Goal: Information Seeking & Learning: Find specific fact

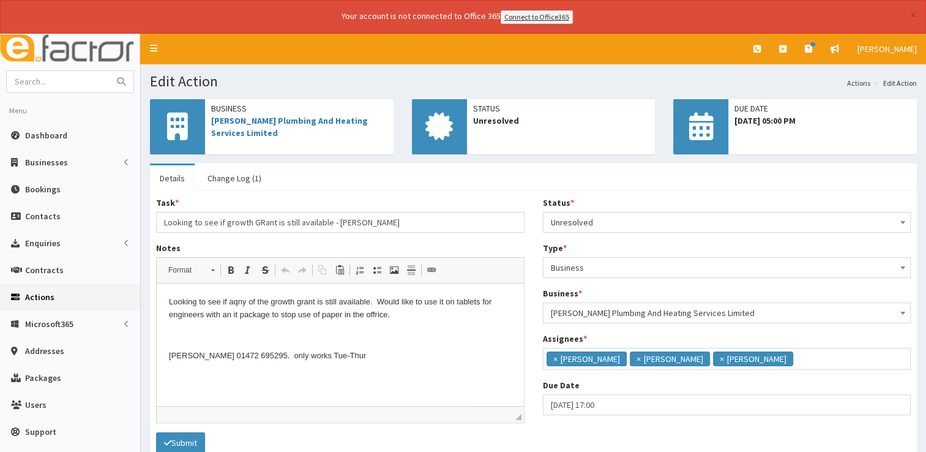
scroll to position [7, 0]
click at [62, 131] on span "Dashboard" at bounding box center [46, 135] width 42 height 11
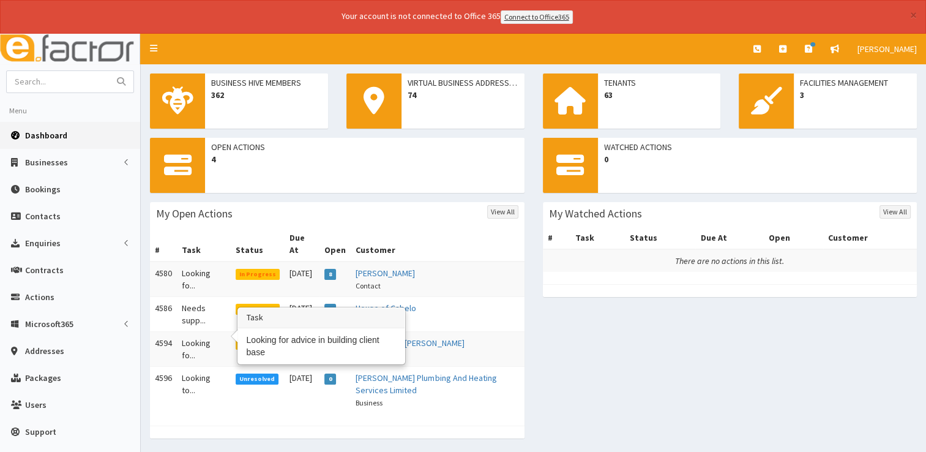
click at [203, 331] on td "Looking fo..." at bounding box center [204, 348] width 54 height 35
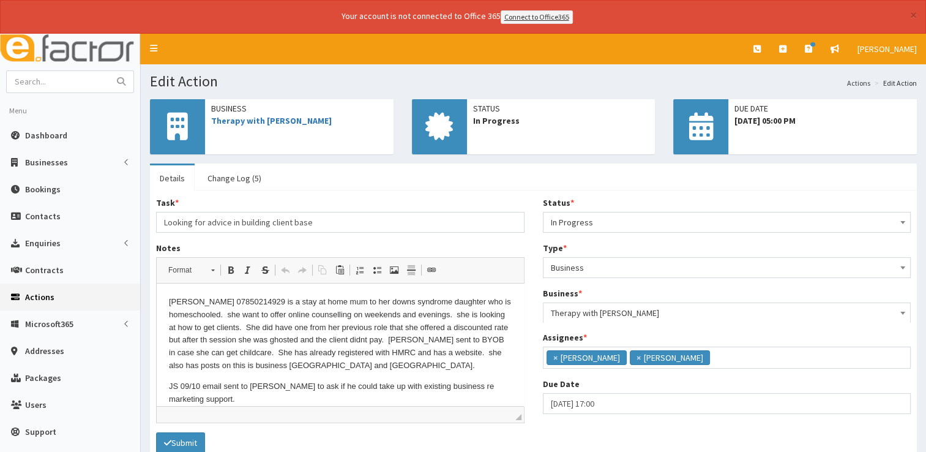
scroll to position [30, 0]
click at [62, 80] on input "text" at bounding box center [58, 81] width 103 height 21
type input "space between"
click at [109, 71] on button "submit" at bounding box center [121, 81] width 24 height 21
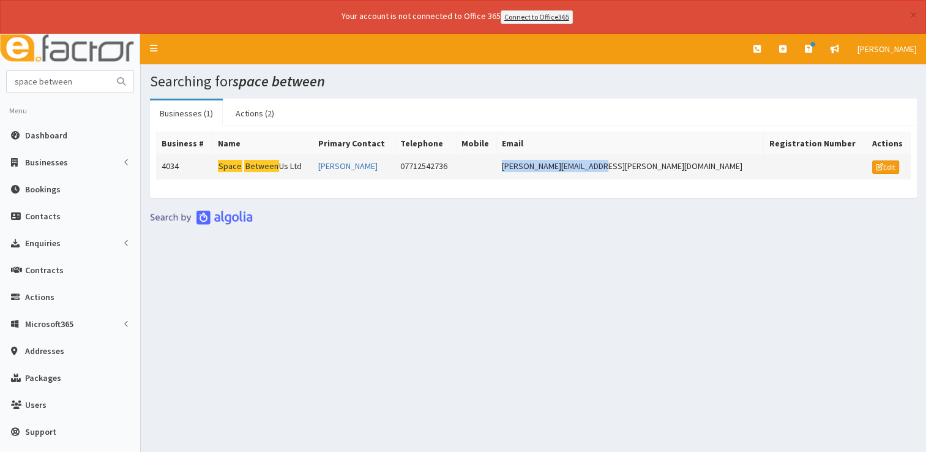
drag, startPoint x: 688, startPoint y: 163, endPoint x: 593, endPoint y: 170, distance: 95.8
click at [593, 170] on td "phillip.hindle@gmail.com" at bounding box center [630, 166] width 267 height 24
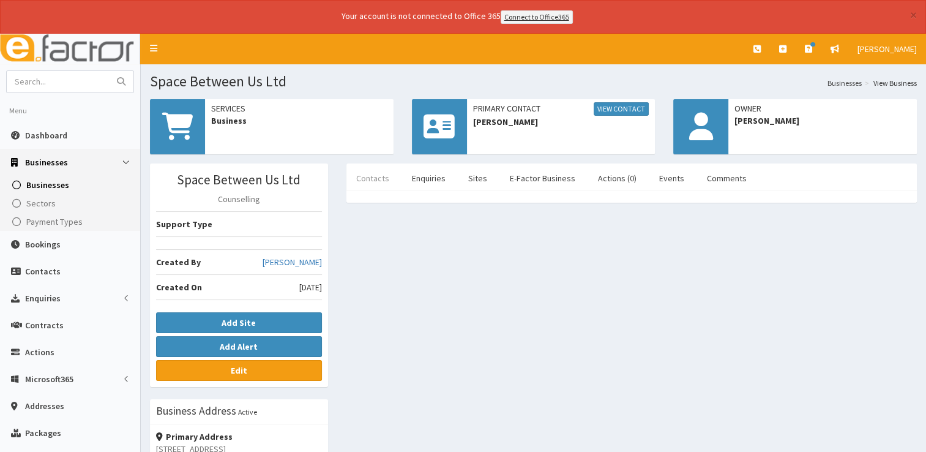
click at [387, 175] on link "Contacts" at bounding box center [373, 178] width 53 height 26
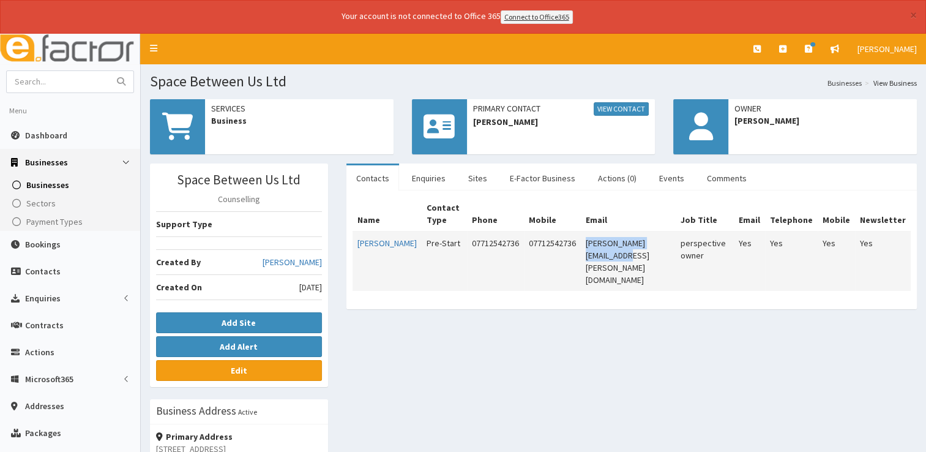
drag, startPoint x: 575, startPoint y: 241, endPoint x: 669, endPoint y: 248, distance: 93.9
click at [669, 248] on td "phillip.hindle@gmail.com" at bounding box center [628, 260] width 95 height 59
copy td "phillip.hindle@gmail.com"
click at [66, 77] on input "text" at bounding box center [58, 81] width 103 height 21
type input "jse"
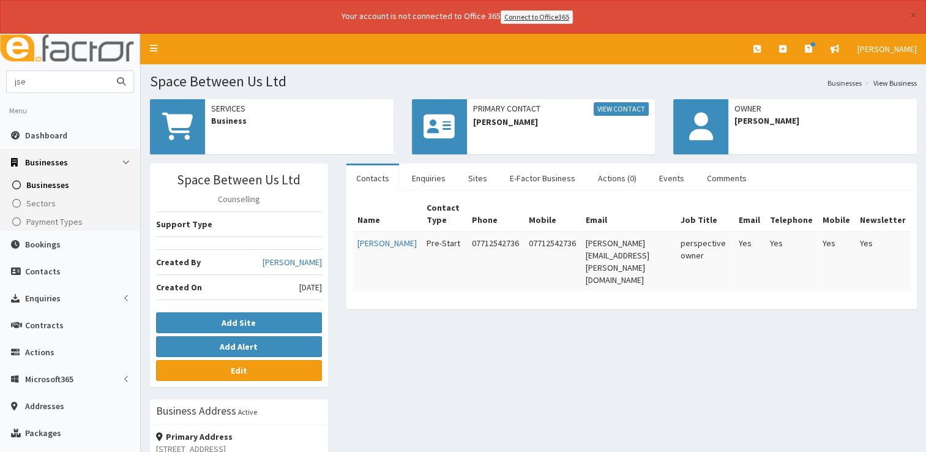
click at [109, 71] on button "submit" at bounding box center [121, 81] width 24 height 21
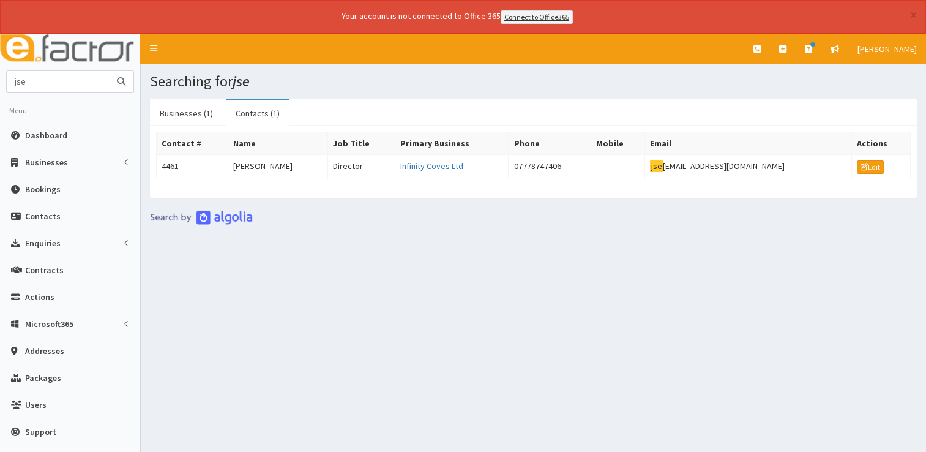
drag, startPoint x: 65, startPoint y: 81, endPoint x: -2, endPoint y: 78, distance: 67.4
click at [0, 78] on html "× Your account is not connected to Office 365 Connect to Office365 E Toggle nav…" at bounding box center [463, 243] width 926 height 486
type input "thirteen"
click at [109, 71] on button "submit" at bounding box center [121, 81] width 24 height 21
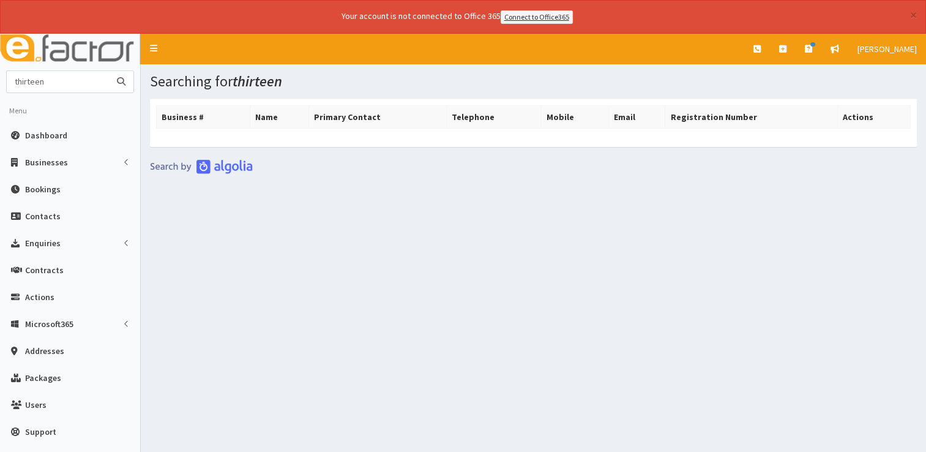
drag, startPoint x: 63, startPoint y: 81, endPoint x: -2, endPoint y: 80, distance: 65.5
click at [0, 80] on html "× Your account is not connected to Office 365 Connect to Office365 E Toggle nav…" at bounding box center [463, 243] width 926 height 486
type input "larissa"
click at [109, 71] on button "submit" at bounding box center [121, 81] width 24 height 21
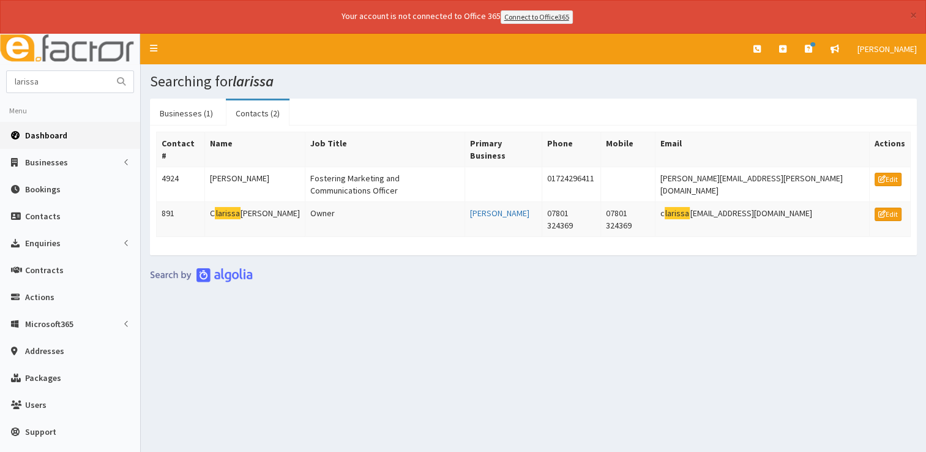
click at [60, 131] on span "Dashboard" at bounding box center [46, 135] width 42 height 11
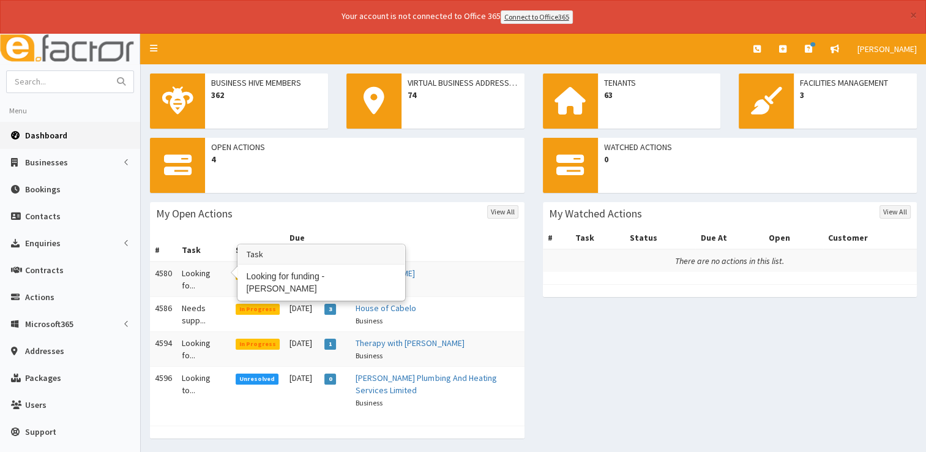
click at [203, 261] on td "Looking fo..." at bounding box center [204, 279] width 54 height 36
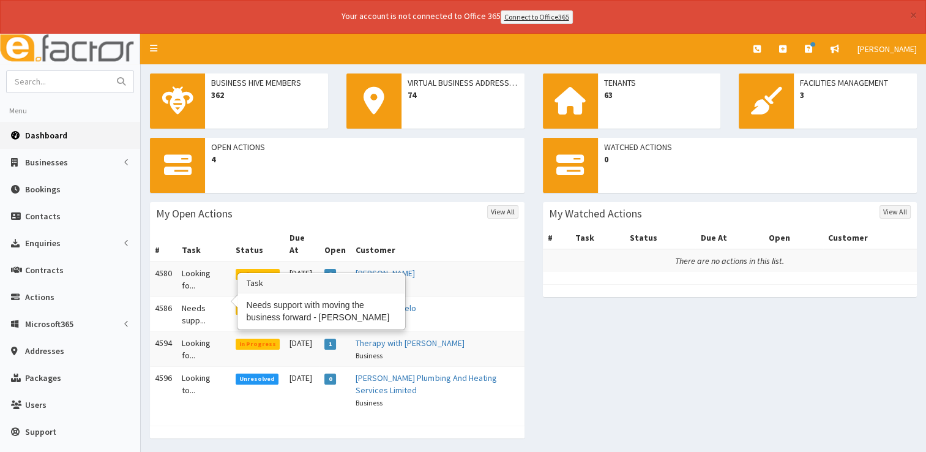
click at [186, 302] on td "Needs supp..." at bounding box center [204, 313] width 54 height 35
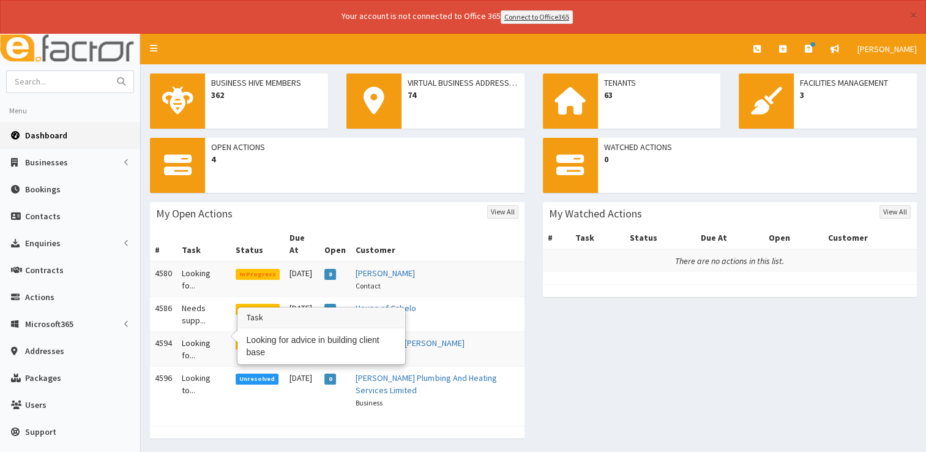
click at [197, 332] on td "Looking fo..." at bounding box center [204, 348] width 54 height 35
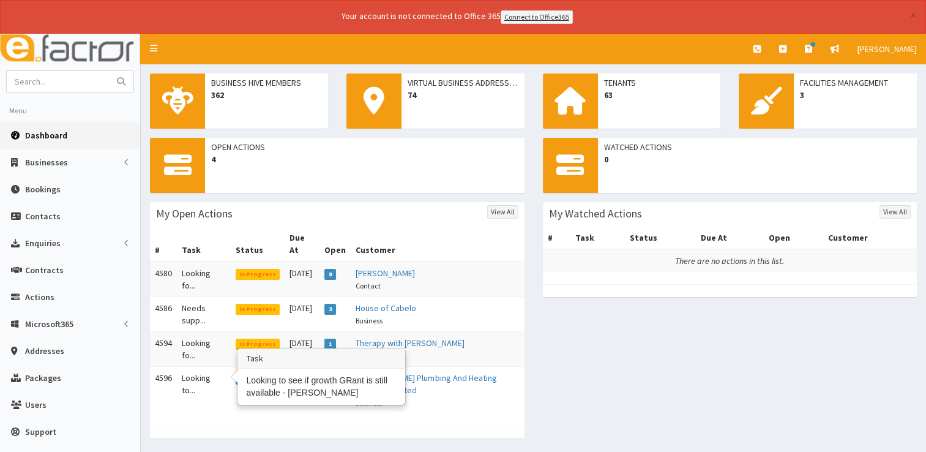
click at [190, 366] on td "Looking to..." at bounding box center [204, 389] width 54 height 47
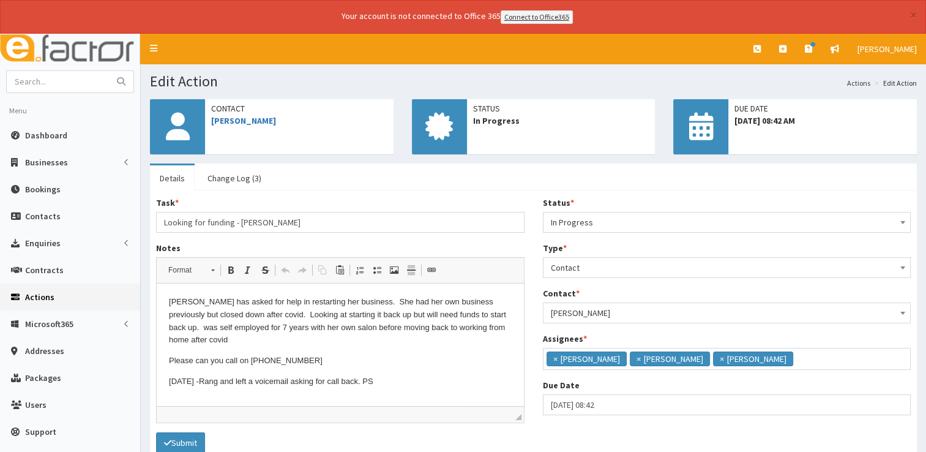
scroll to position [7, 0]
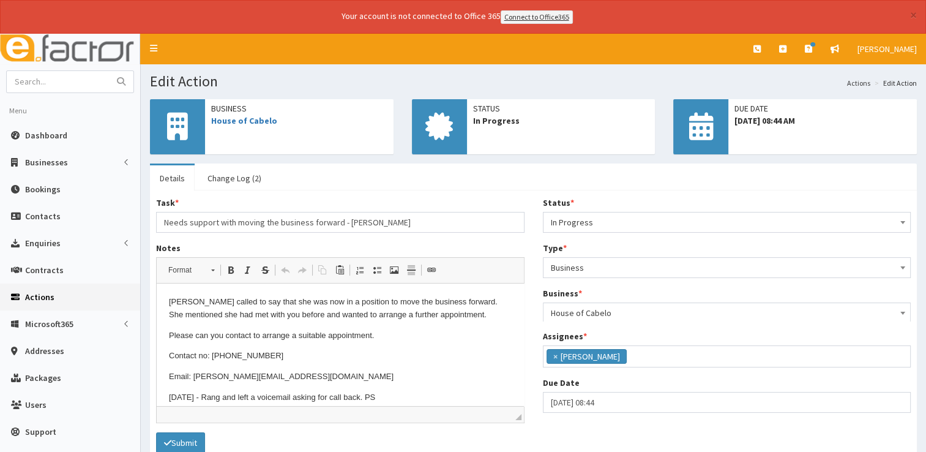
scroll to position [64, 0]
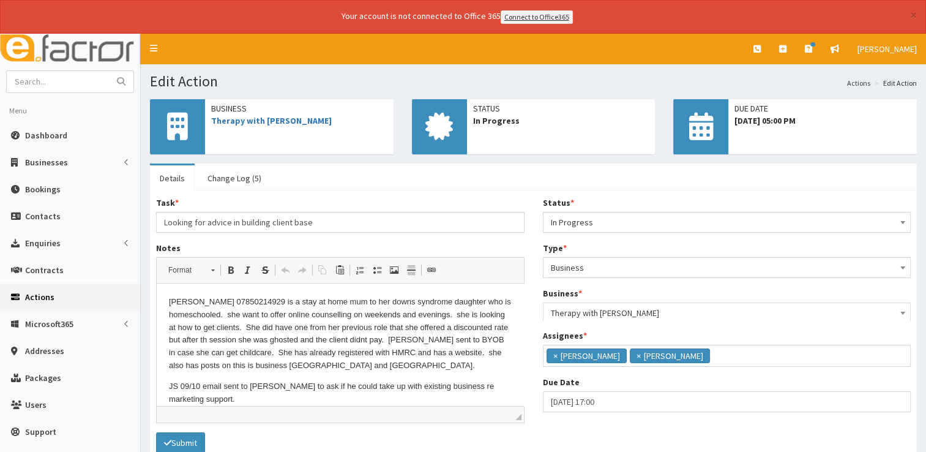
scroll to position [30, 0]
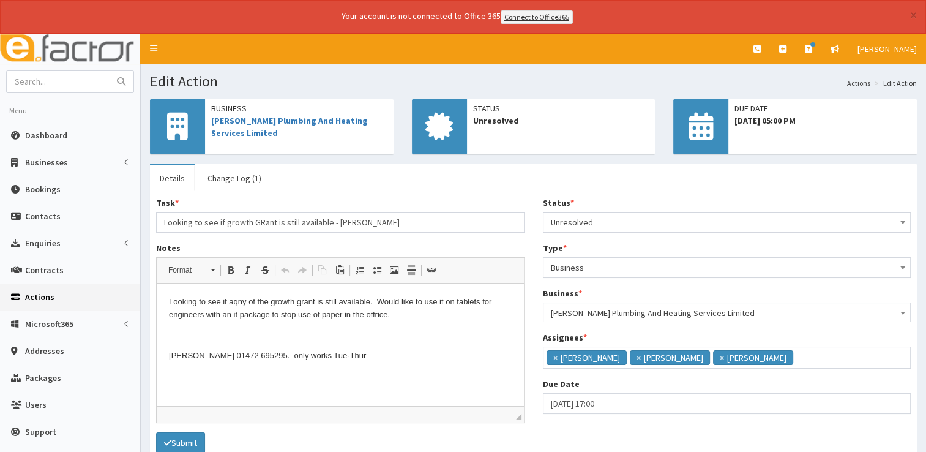
scroll to position [7, 0]
click at [720, 355] on span "×" at bounding box center [722, 359] width 4 height 12
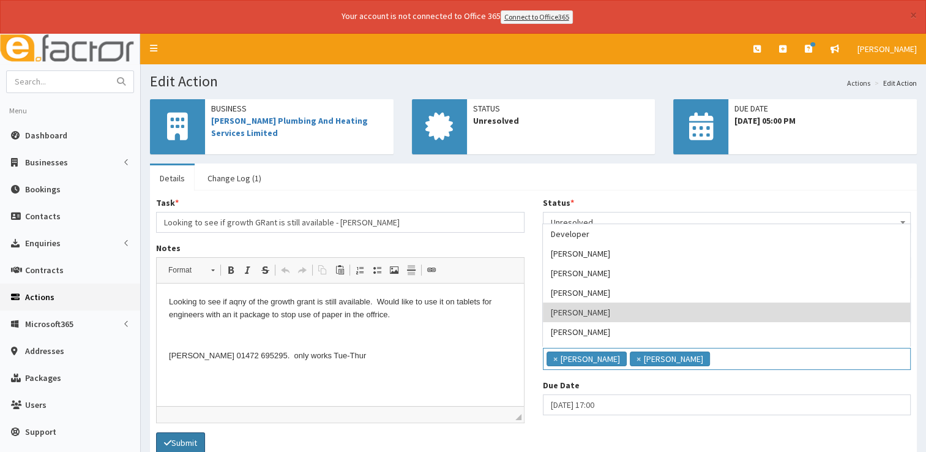
click at [189, 437] on button "Submit" at bounding box center [180, 442] width 49 height 21
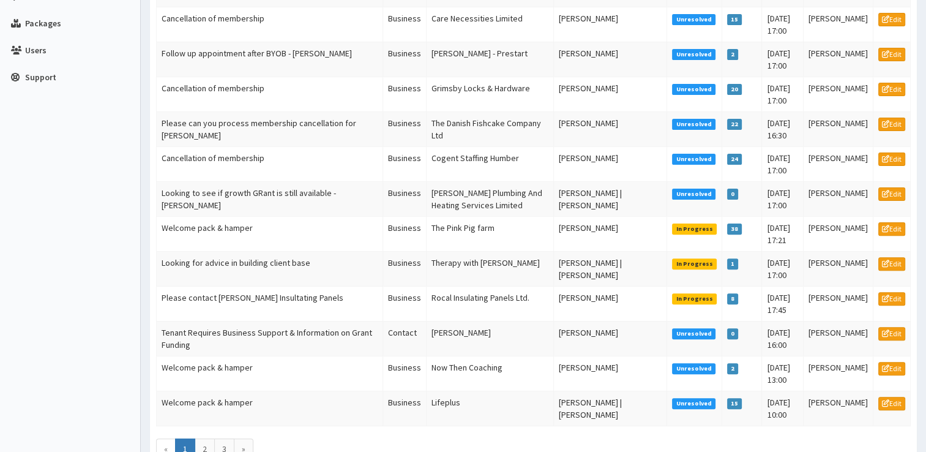
scroll to position [419, 0]
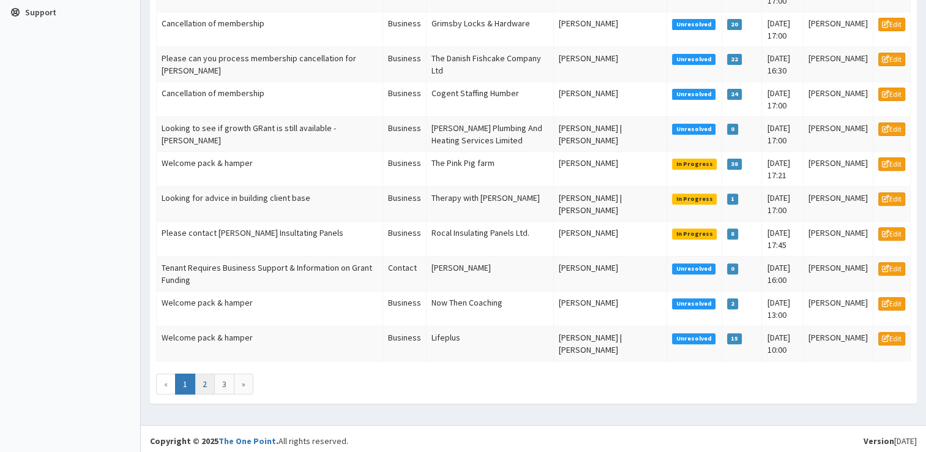
click at [209, 374] on link "2" at bounding box center [205, 384] width 20 height 21
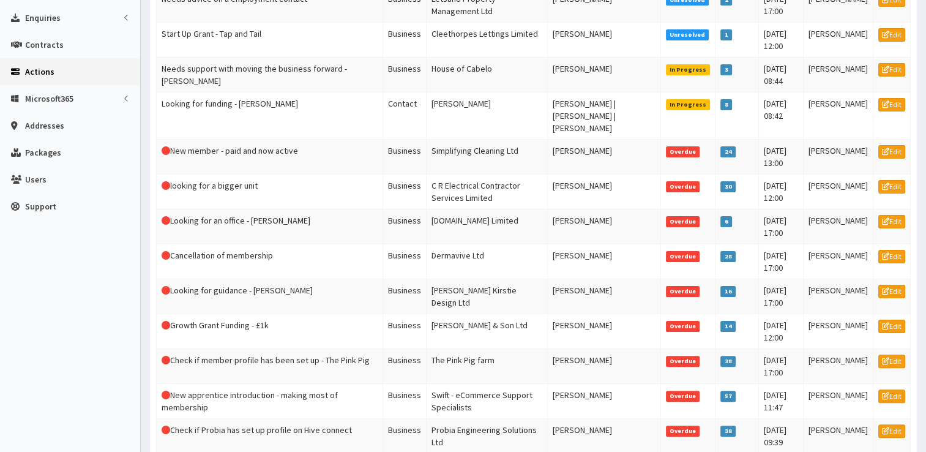
scroll to position [228, 0]
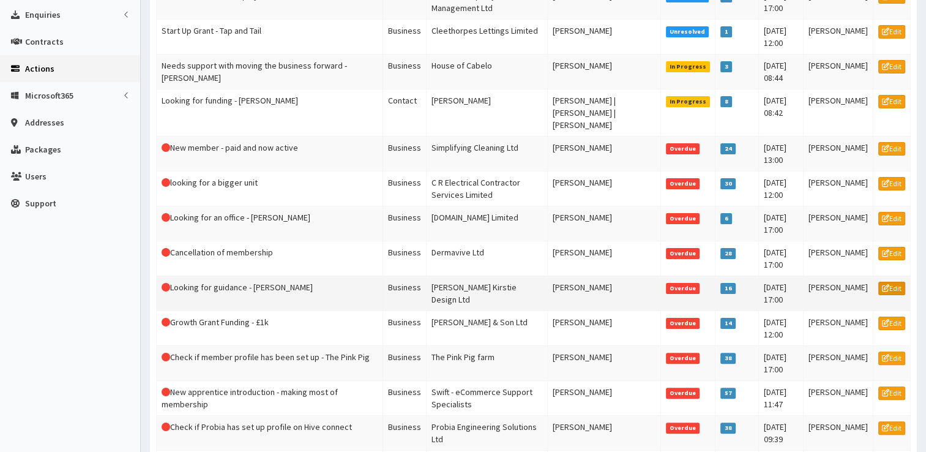
click at [887, 285] on icon at bounding box center [885, 288] width 7 height 7
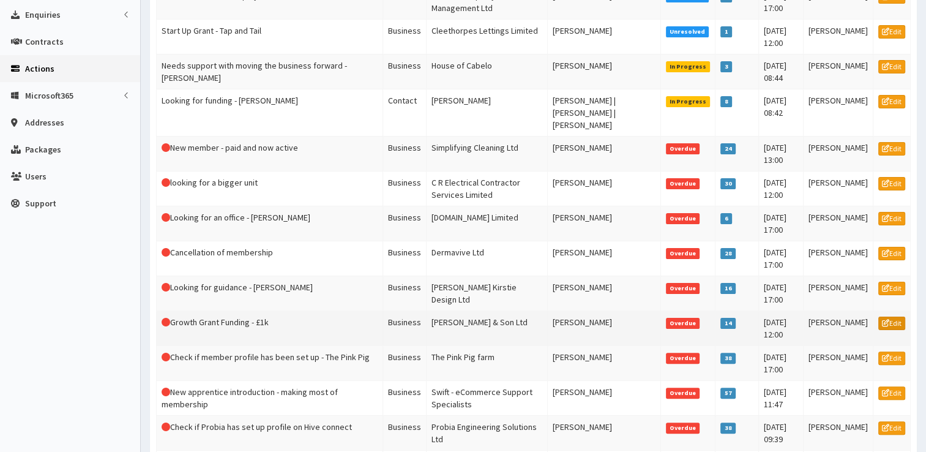
click at [903, 317] on link "Edit" at bounding box center [892, 323] width 27 height 13
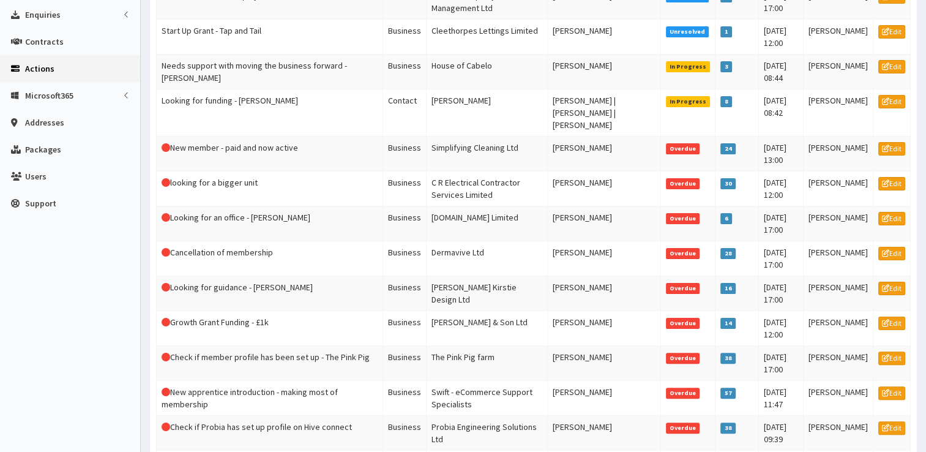
scroll to position [369, 0]
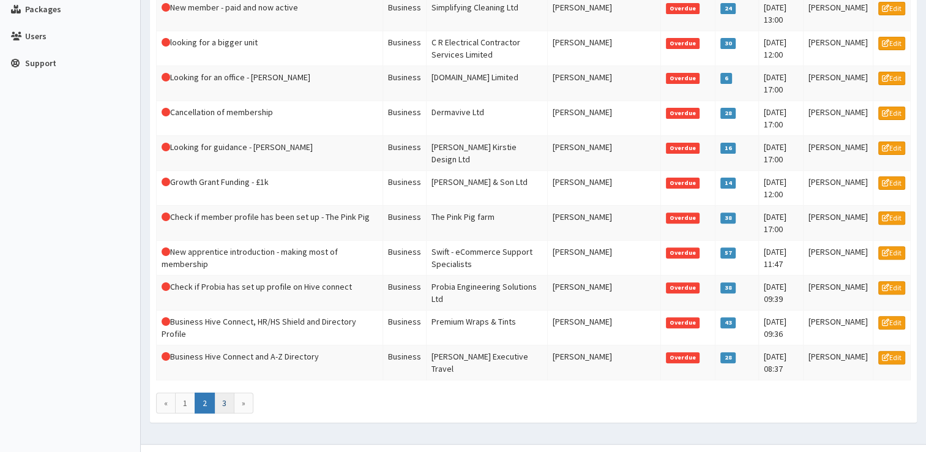
click at [228, 392] on link "3" at bounding box center [224, 402] width 20 height 21
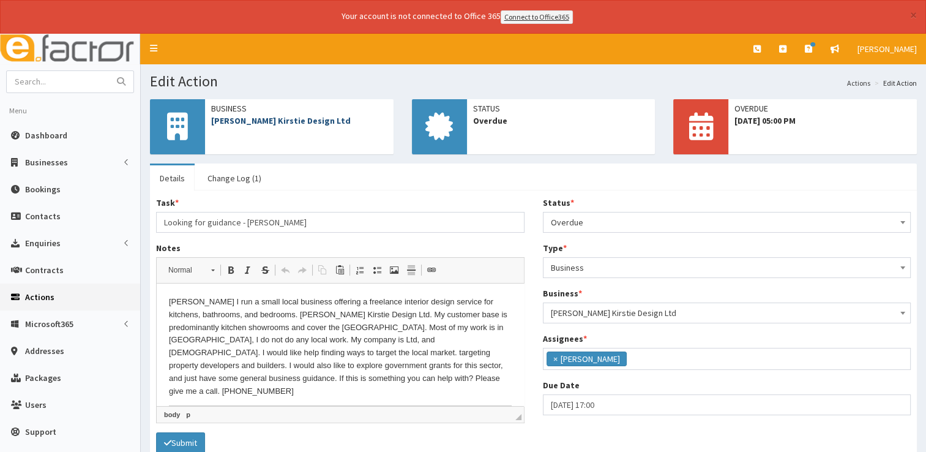
click at [249, 122] on link "Corrine Kirstie Design Ltd" at bounding box center [281, 120] width 140 height 11
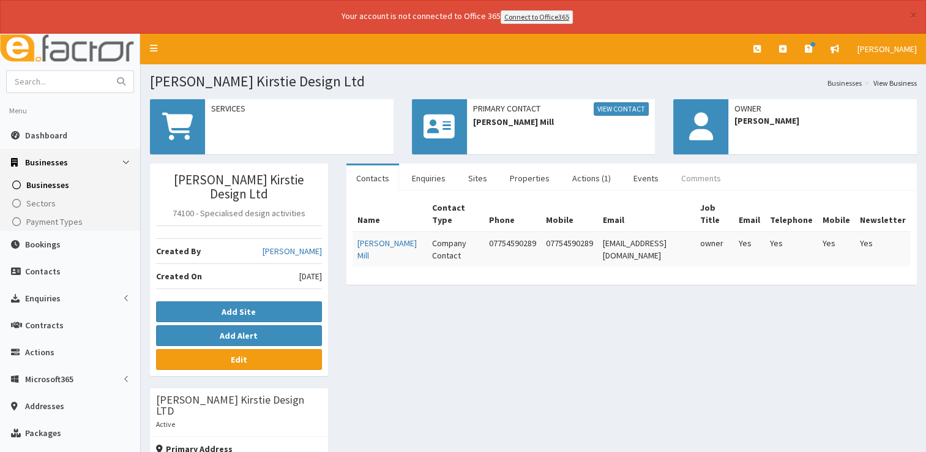
click at [678, 173] on link "Comments" at bounding box center [701, 178] width 59 height 26
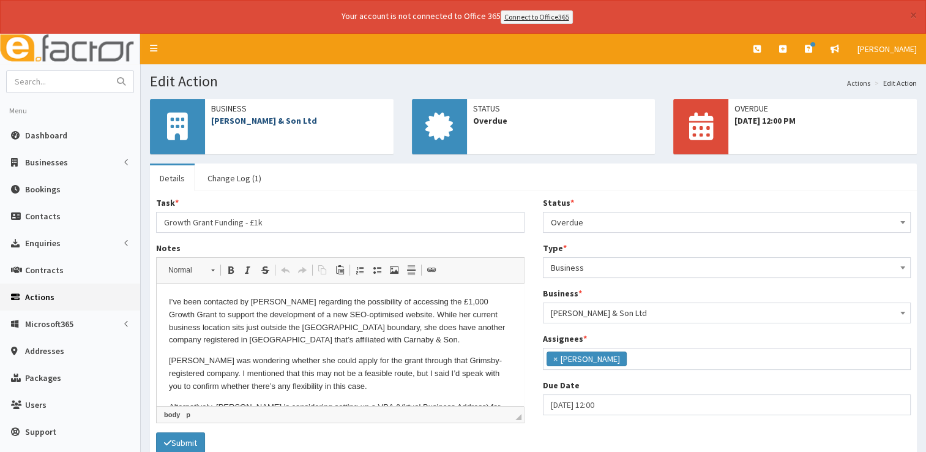
click at [272, 119] on link "[PERSON_NAME] & Son Ltd" at bounding box center [264, 120] width 106 height 11
click at [240, 180] on link "Change Log (1)" at bounding box center [234, 178] width 73 height 26
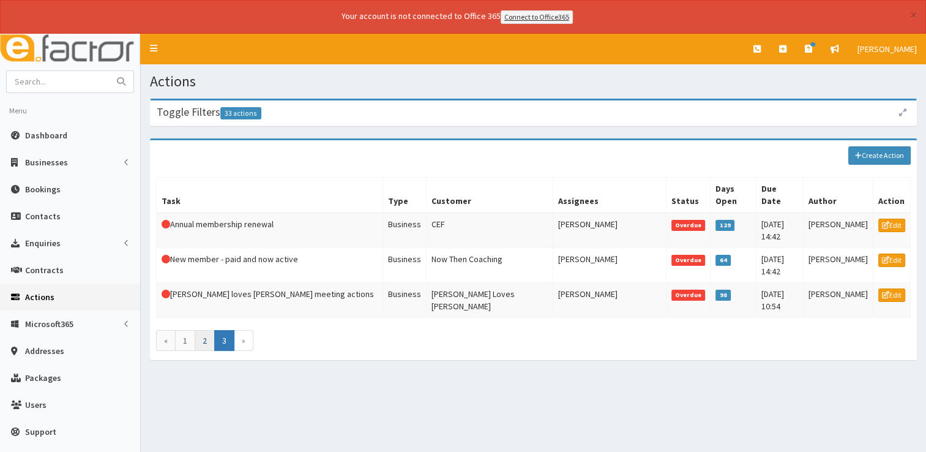
click at [206, 330] on link "2" at bounding box center [205, 340] width 20 height 21
